Goal: Information Seeking & Learning: Compare options

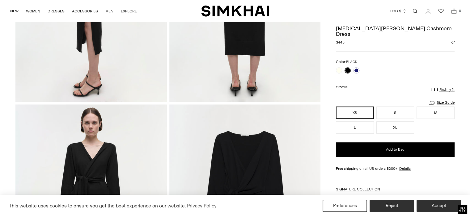
scroll to position [391, 0]
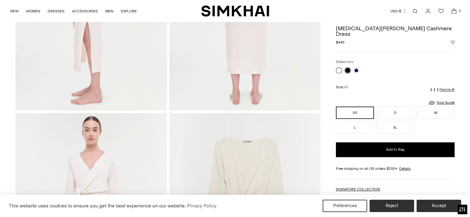
click at [340, 67] on link at bounding box center [339, 70] width 6 height 6
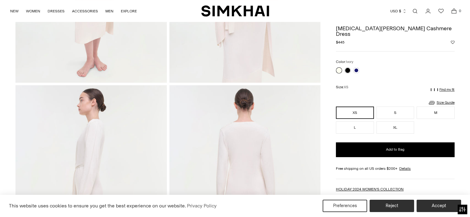
scroll to position [177, 0]
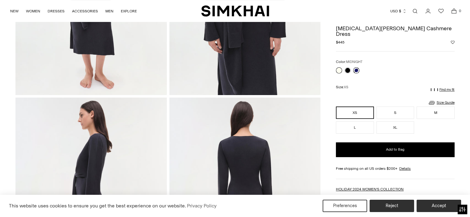
click at [357, 67] on link at bounding box center [356, 70] width 6 height 6
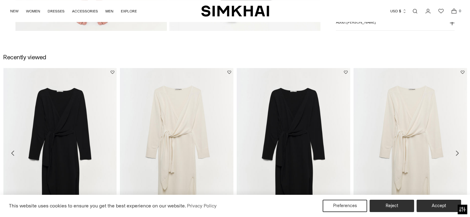
scroll to position [725, 0]
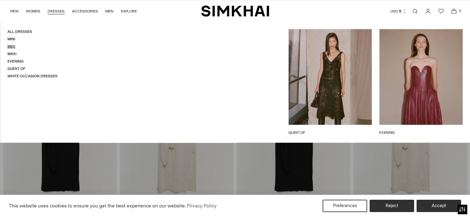
click at [11, 46] on link "Midi" at bounding box center [11, 46] width 8 height 4
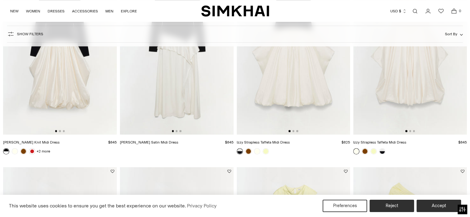
scroll to position [235, 0]
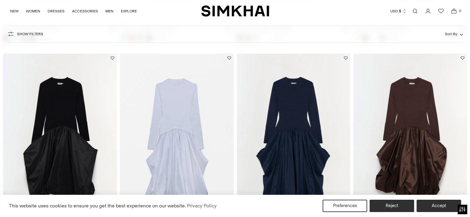
click at [310, 109] on img at bounding box center [294, 139] width 114 height 171
click at [436, 203] on button "Accept" at bounding box center [439, 206] width 47 height 13
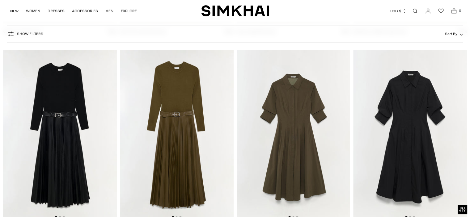
scroll to position [1472, 0]
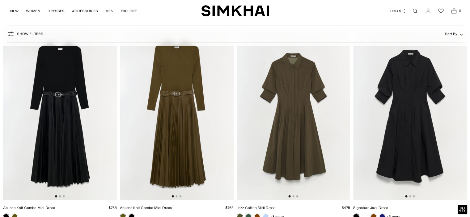
click at [171, 142] on img at bounding box center [177, 115] width 114 height 171
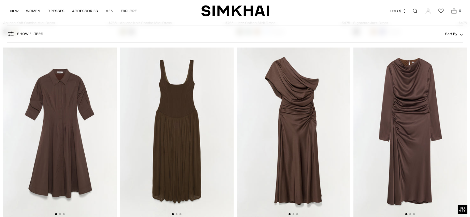
scroll to position [1674, 0]
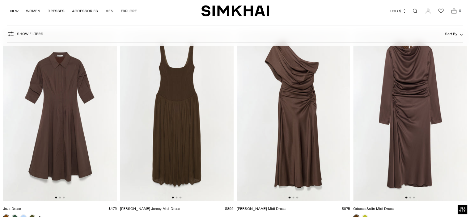
click at [402, 116] on img at bounding box center [410, 116] width 114 height 171
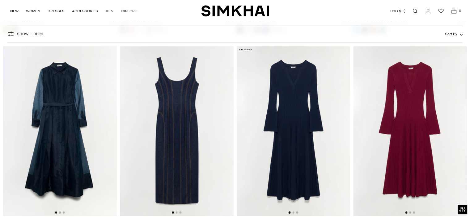
scroll to position [2098, 0]
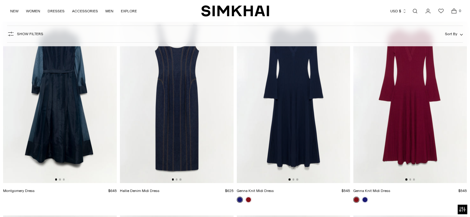
click at [294, 105] on img at bounding box center [294, 98] width 114 height 171
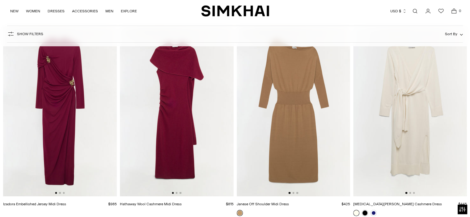
scroll to position [2308, 0]
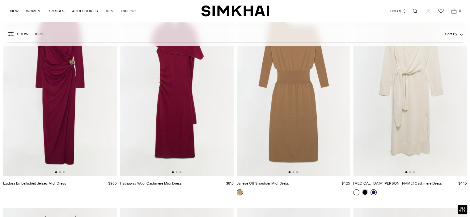
click at [374, 192] on link at bounding box center [374, 193] width 6 height 6
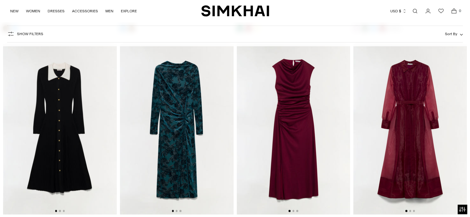
scroll to position [4323, 0]
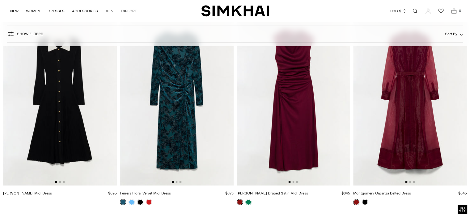
click at [185, 111] on img at bounding box center [177, 100] width 114 height 171
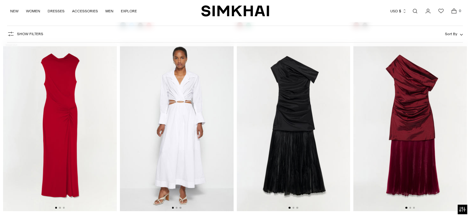
scroll to position [4525, 0]
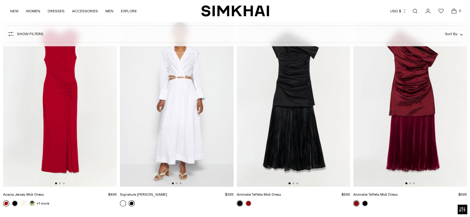
click at [131, 204] on link at bounding box center [132, 204] width 6 height 6
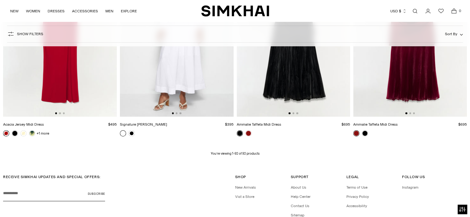
scroll to position [4645, 0]
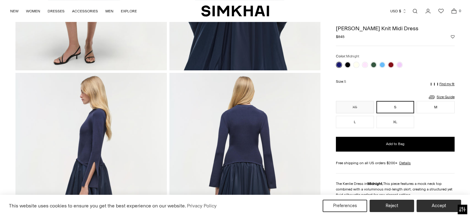
scroll to position [185, 0]
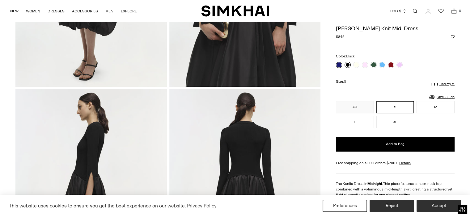
click at [348, 65] on link at bounding box center [348, 65] width 6 height 6
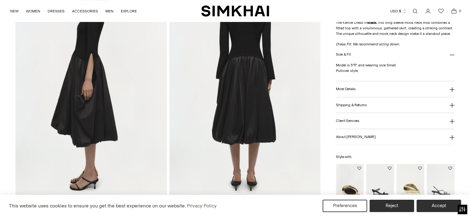
scroll to position [317, 0]
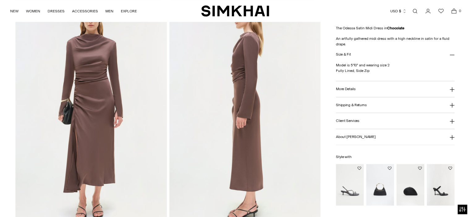
scroll to position [292, 0]
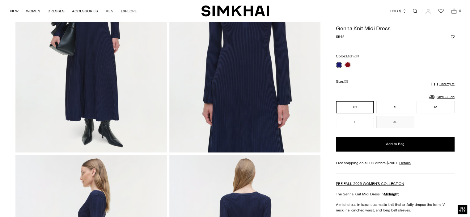
scroll to position [70, 0]
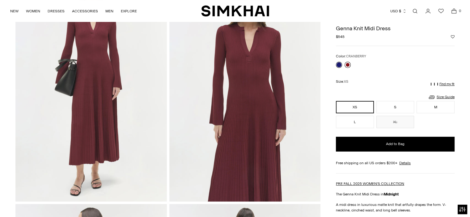
click at [348, 64] on link at bounding box center [348, 65] width 6 height 6
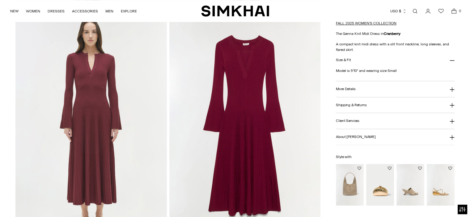
scroll to position [494, 0]
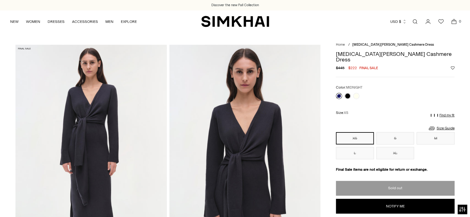
click at [244, 143] on img at bounding box center [244, 158] width 151 height 227
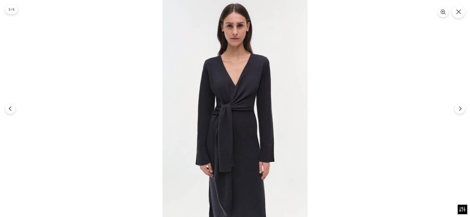
click at [237, 107] on img at bounding box center [235, 108] width 145 height 217
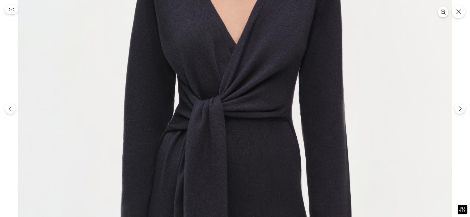
click at [237, 107] on img at bounding box center [235, 112] width 435 height 652
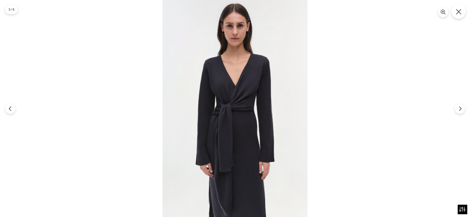
click at [458, 10] on icon "Close" at bounding box center [459, 12] width 6 height 6
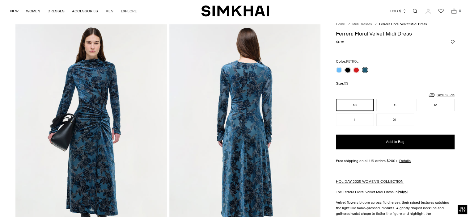
scroll to position [54, 0]
